Goal: Task Accomplishment & Management: Manage account settings

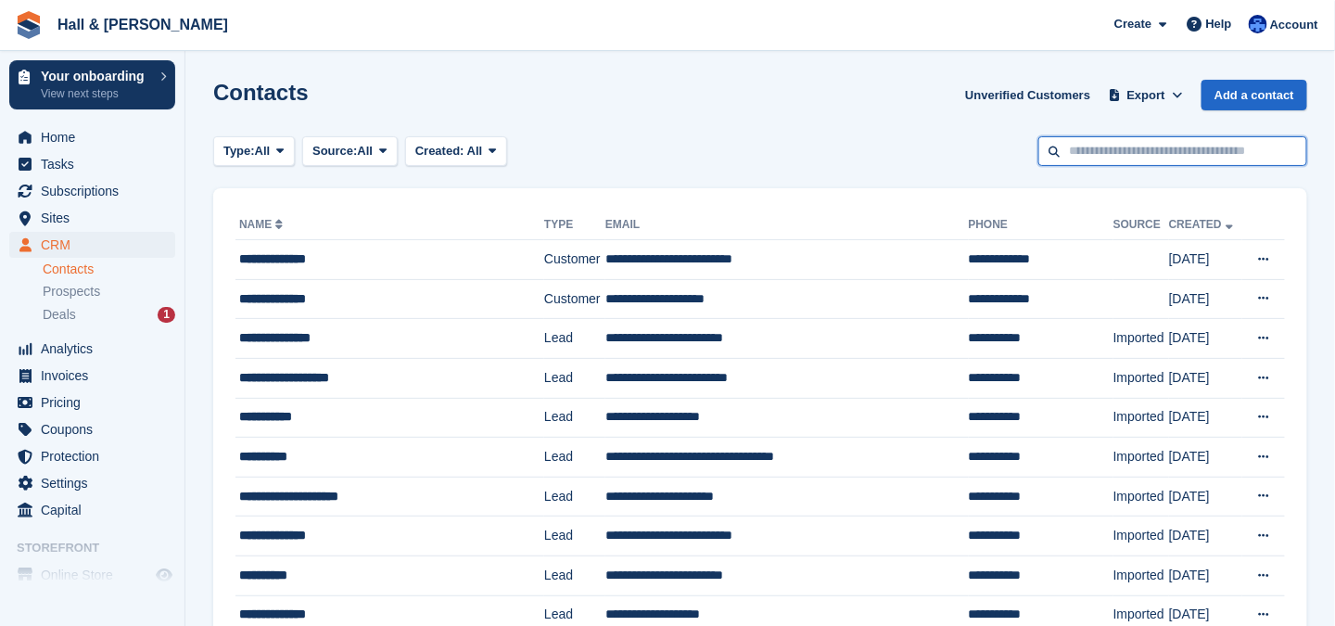
click at [1111, 156] on input "text" at bounding box center [1172, 151] width 269 height 31
type input "******"
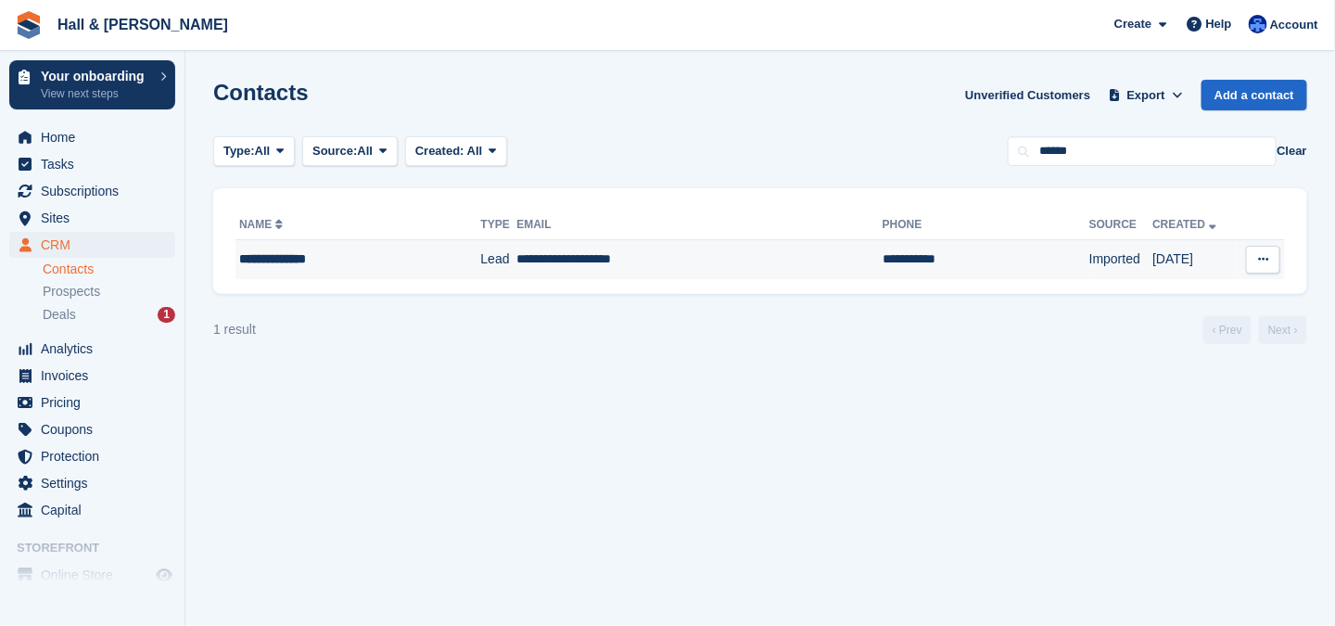
click at [630, 261] on td "**********" at bounding box center [699, 259] width 366 height 39
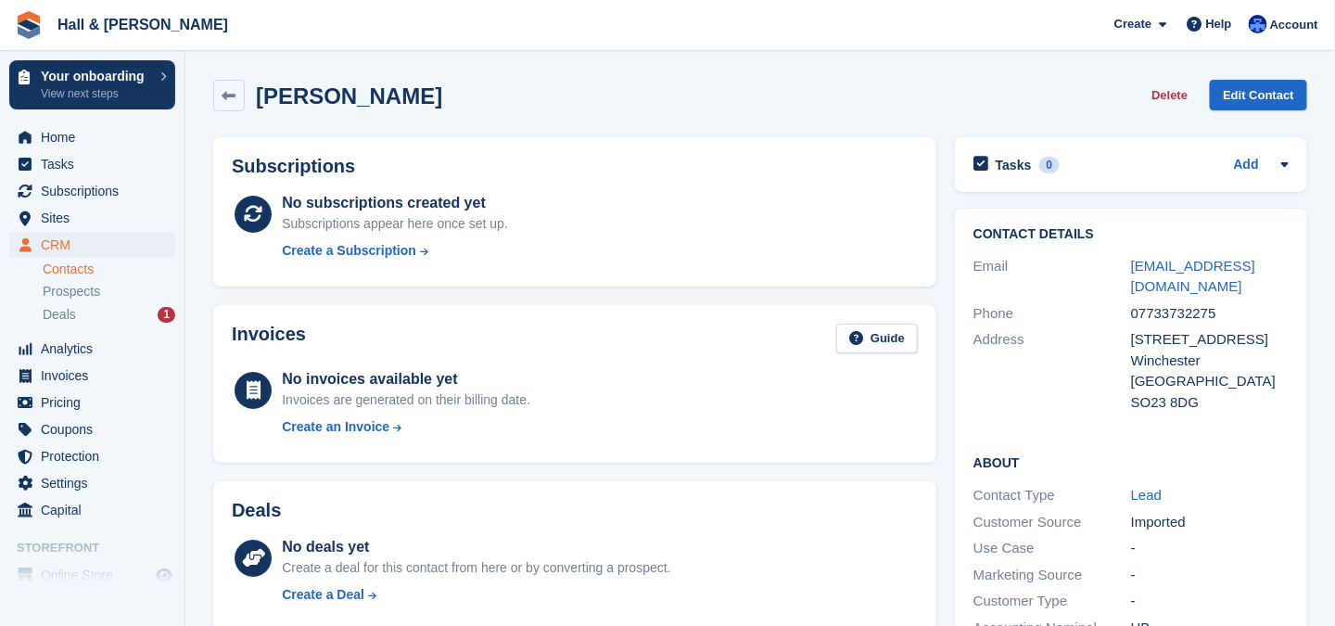
click at [1172, 96] on button "Delete" at bounding box center [1169, 95] width 51 height 31
